Goal: Task Accomplishment & Management: Use online tool/utility

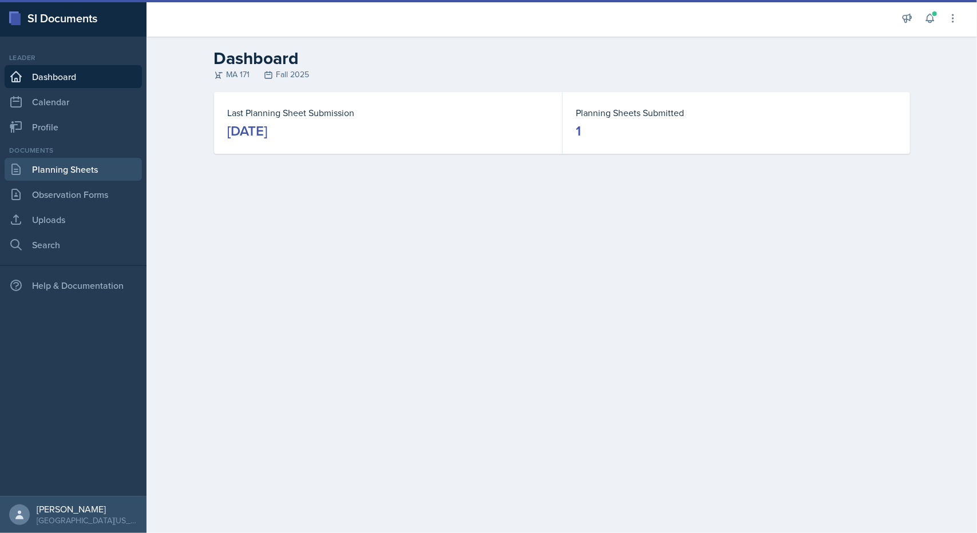
click at [61, 163] on link "Planning Sheets" at bounding box center [73, 169] width 137 height 23
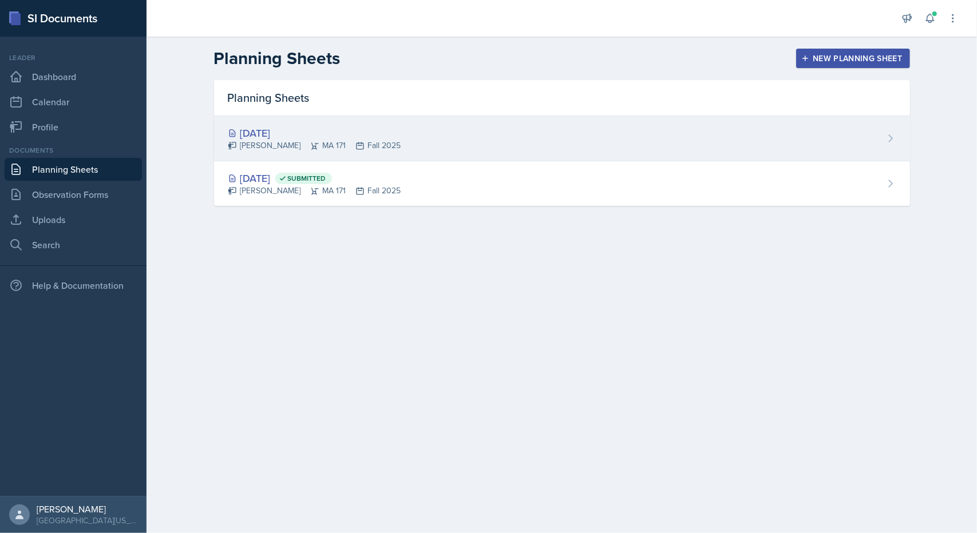
click at [228, 132] on icon at bounding box center [232, 133] width 9 height 9
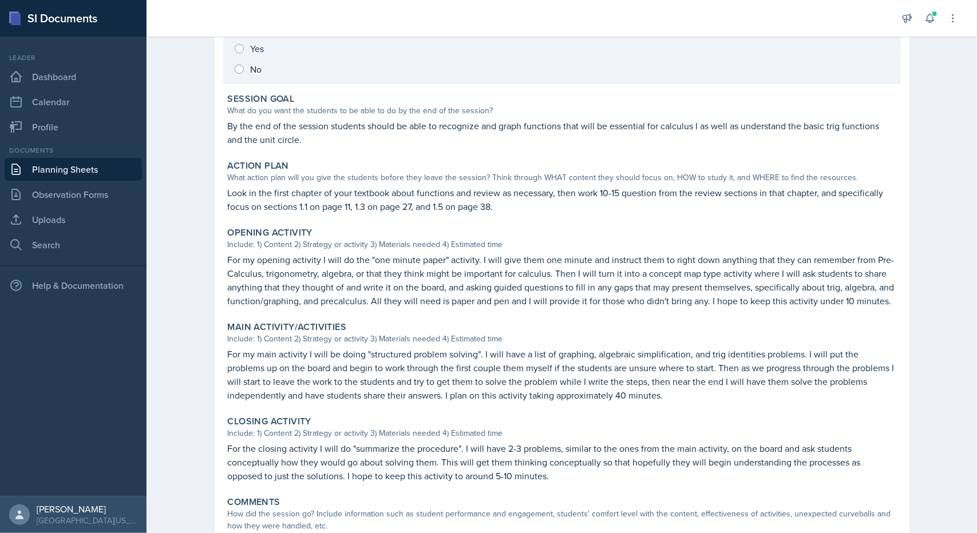
scroll to position [175, 0]
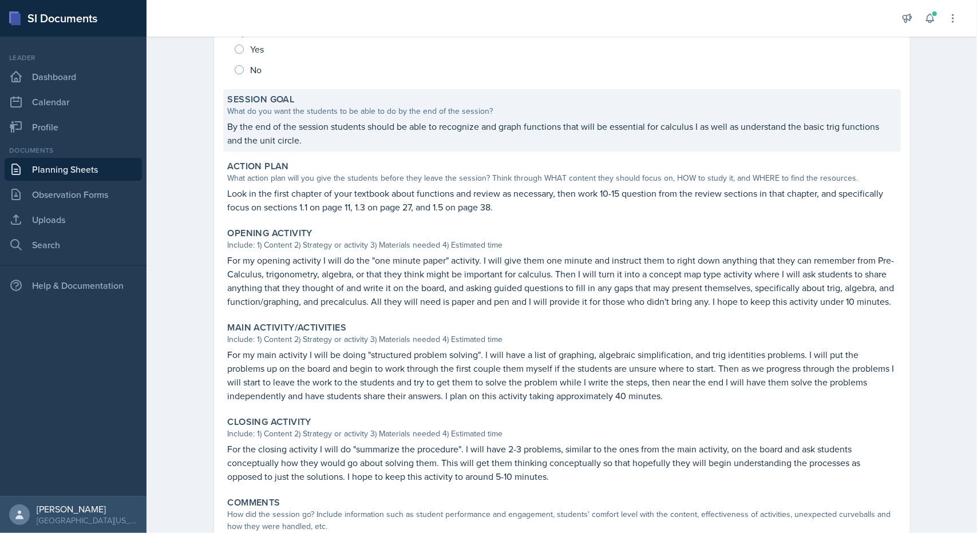
click at [365, 134] on p "By the end of the session students should be able to recognize and graph functi…" at bounding box center [562, 133] width 668 height 27
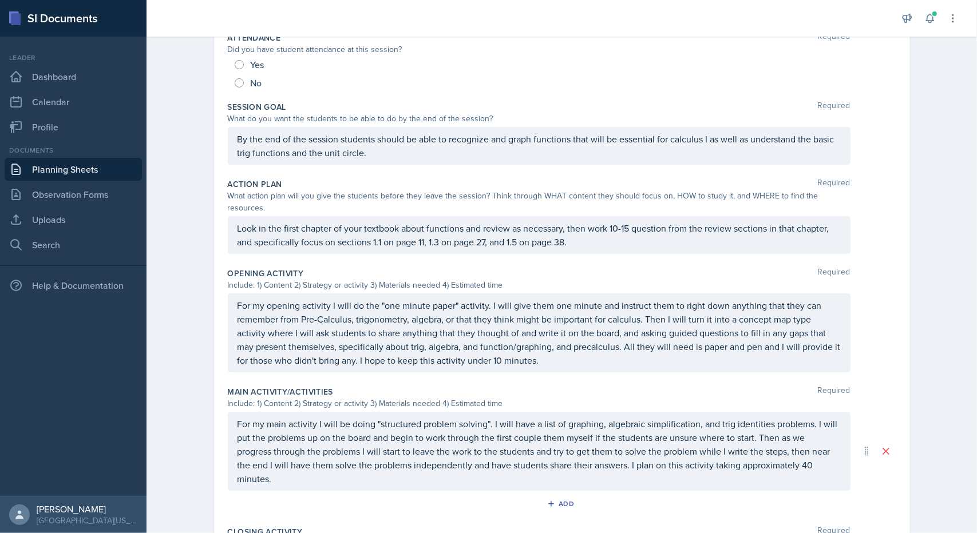
click at [403, 139] on div "By the end of the session students should be able to recognize and graph functi…" at bounding box center [539, 146] width 622 height 38
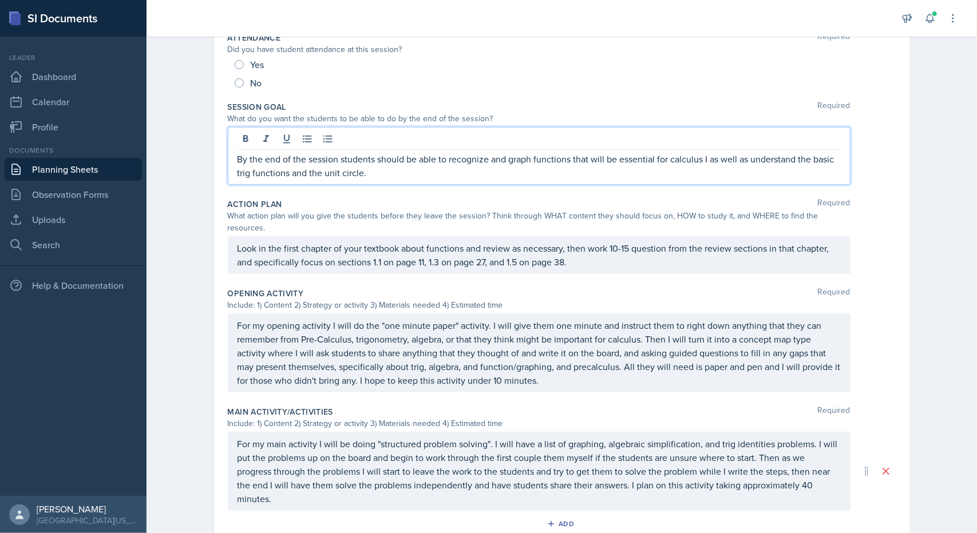
click at [475, 158] on p "By the end of the session students should be able to recognize and graph functi…" at bounding box center [538, 165] width 603 height 27
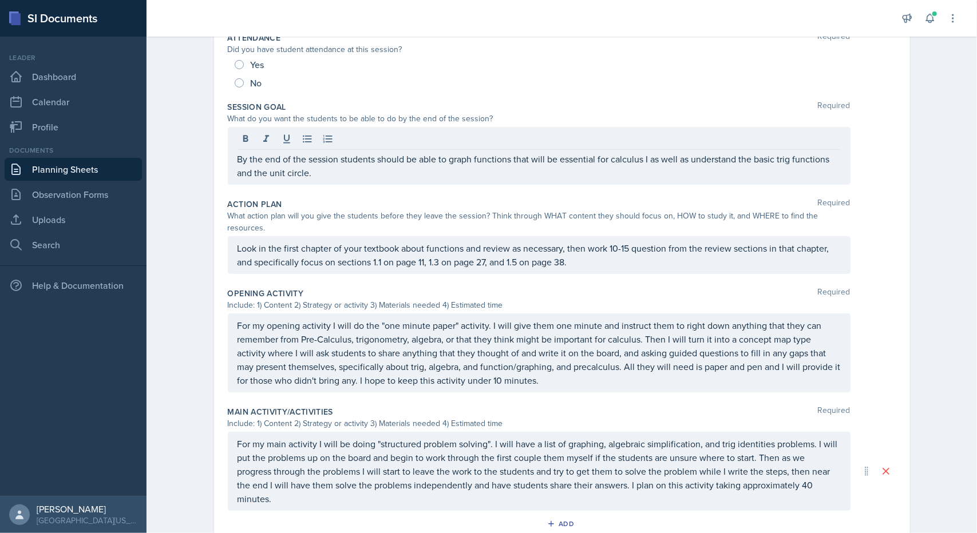
drag, startPoint x: 232, startPoint y: 236, endPoint x: 364, endPoint y: 265, distance: 134.8
click at [364, 265] on div "Action Plan Required What action plan will you give the students before they le…" at bounding box center [562, 238] width 668 height 89
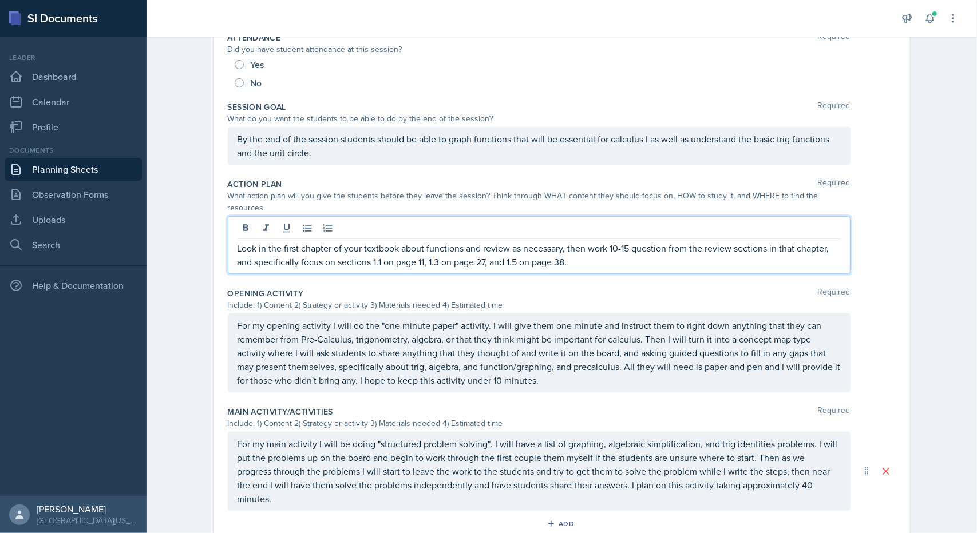
click at [427, 222] on div "Look in the first chapter of your textbook about functions and review as necess…" at bounding box center [539, 245] width 622 height 58
click at [377, 241] on p "Look in the first chapter of your textbook about functions and review as necess…" at bounding box center [538, 254] width 603 height 27
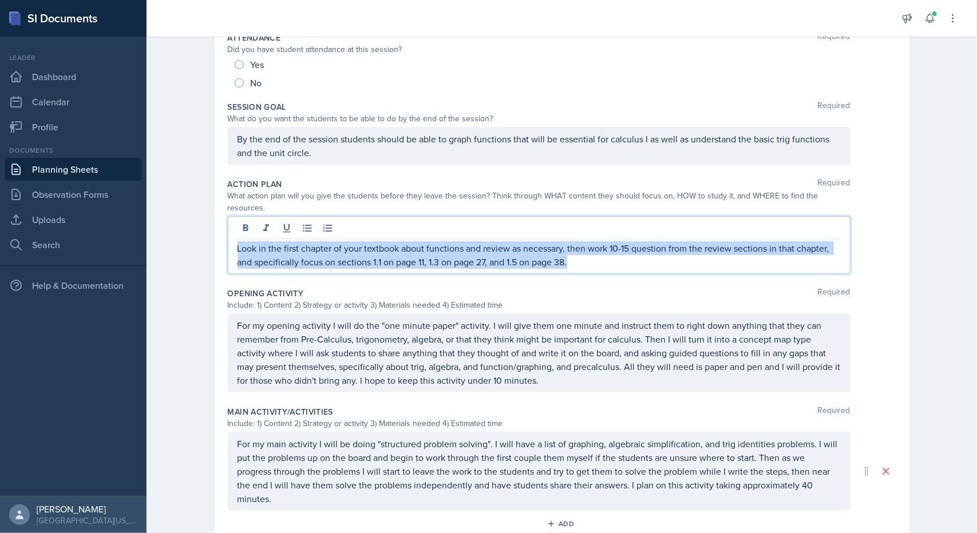
click at [377, 241] on p "Look in the first chapter of your textbook about functions and review as necess…" at bounding box center [538, 254] width 603 height 27
copy p "Look in the first chapter of your textbook about functions and review as necess…"
